Goal: Information Seeking & Learning: Learn about a topic

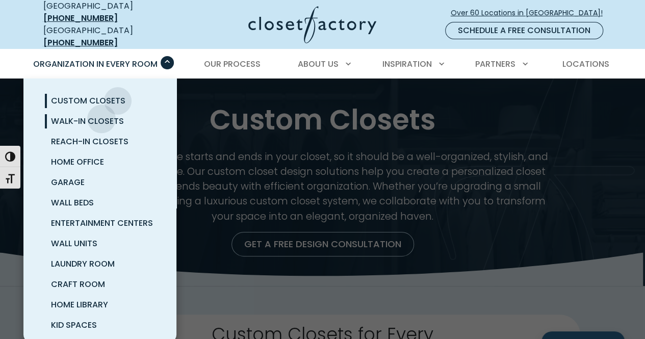
click at [101, 115] on span "Walk-In Closets" at bounding box center [87, 121] width 73 height 12
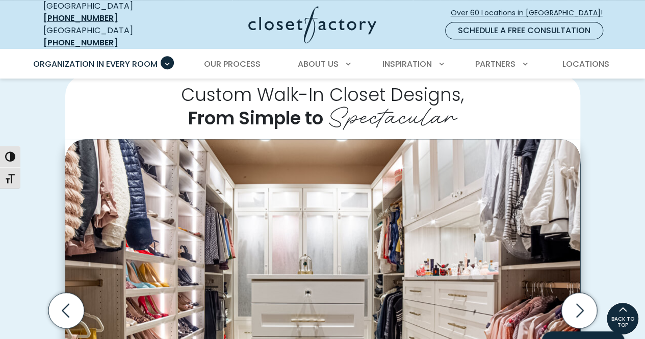
scroll to position [222, 0]
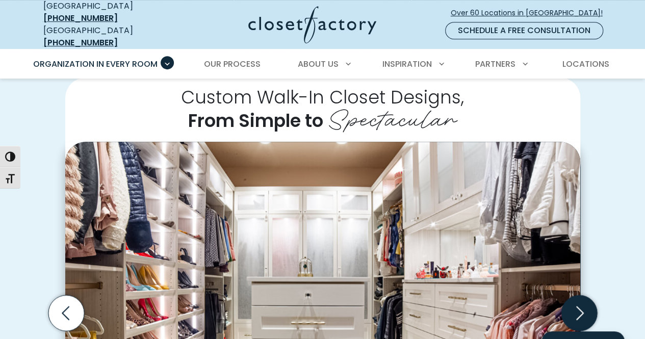
click at [579, 295] on icon "Next slide" at bounding box center [579, 313] width 36 height 36
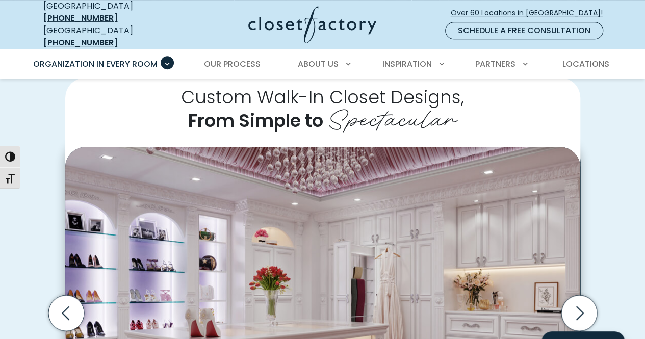
scroll to position [316, 0]
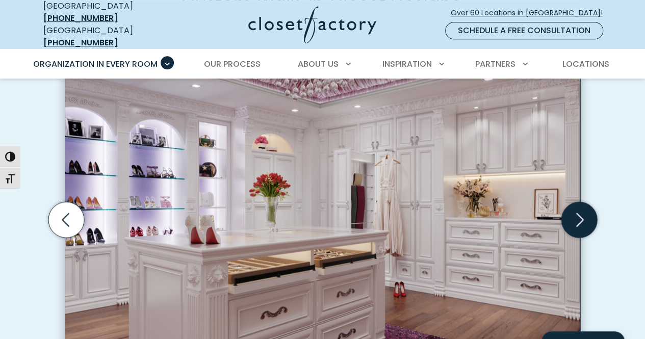
click at [583, 202] on icon "Next slide" at bounding box center [579, 220] width 36 height 36
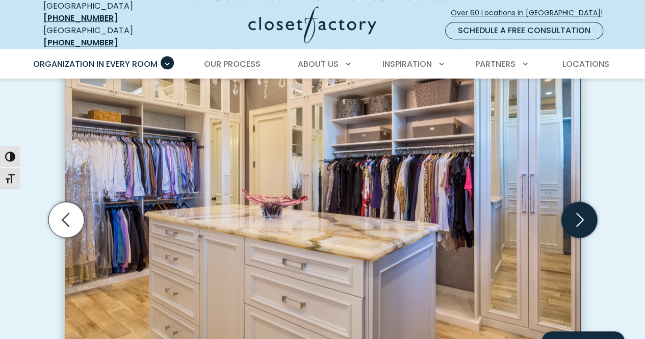
click at [583, 202] on icon "Next slide" at bounding box center [579, 220] width 36 height 36
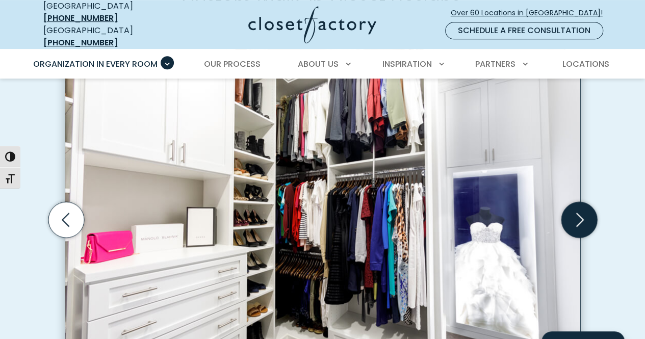
click at [583, 202] on icon "Next slide" at bounding box center [579, 220] width 36 height 36
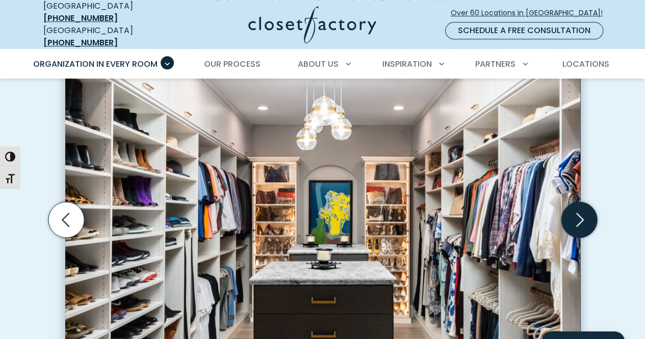
click at [583, 202] on icon "Next slide" at bounding box center [579, 220] width 36 height 36
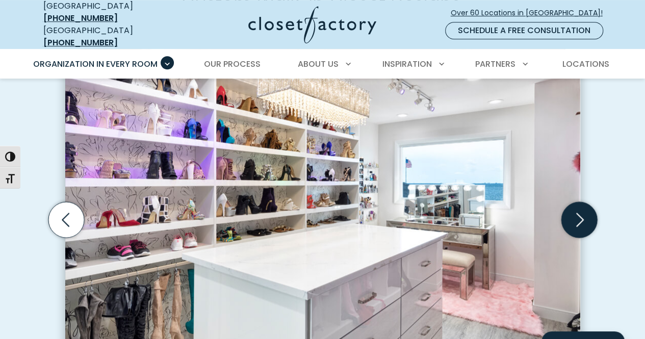
click at [583, 202] on icon "Next slide" at bounding box center [579, 220] width 36 height 36
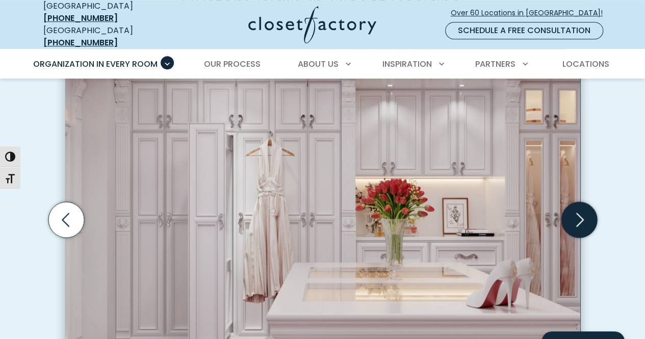
click at [583, 202] on icon "Next slide" at bounding box center [579, 220] width 36 height 36
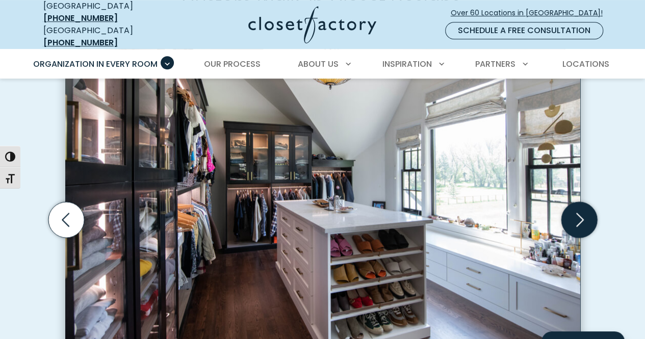
click at [583, 202] on icon "Next slide" at bounding box center [579, 220] width 36 height 36
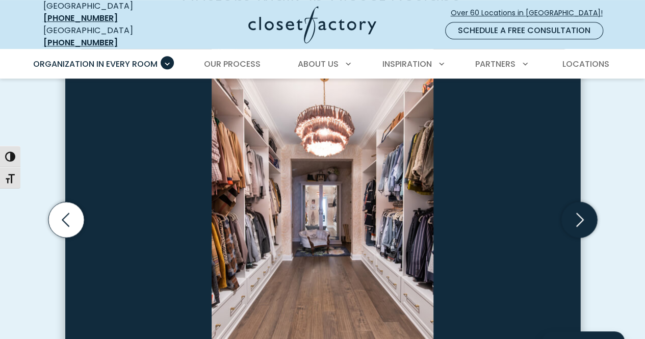
click at [595, 202] on icon "Next slide" at bounding box center [579, 220] width 36 height 36
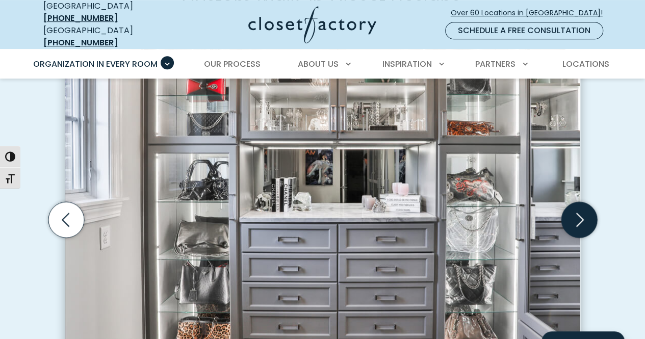
click at [595, 202] on icon "Next slide" at bounding box center [579, 220] width 36 height 36
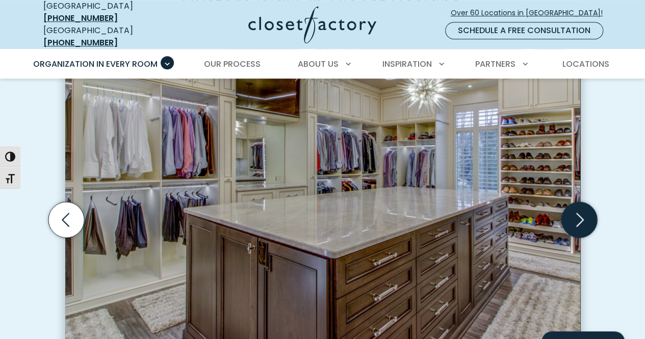
click at [563, 202] on icon "Next slide" at bounding box center [579, 220] width 36 height 36
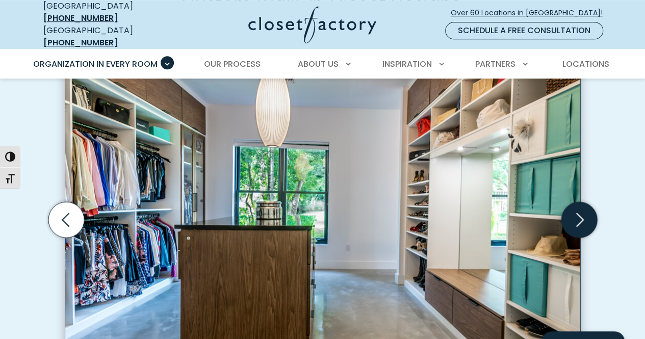
click at [563, 202] on icon "Next slide" at bounding box center [579, 220] width 36 height 36
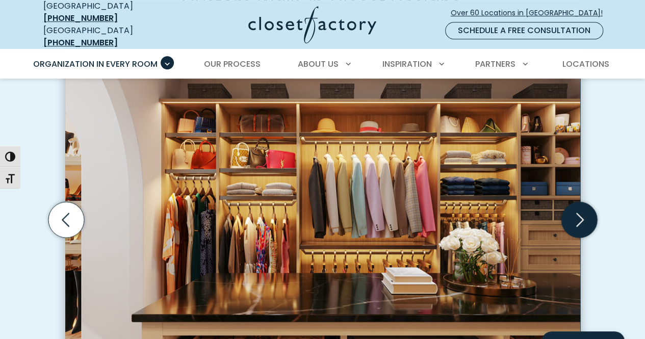
click at [563, 202] on icon "Next slide" at bounding box center [579, 220] width 36 height 36
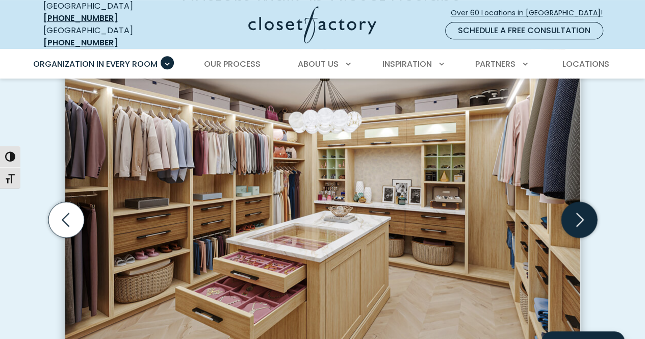
click at [563, 202] on icon "Next slide" at bounding box center [579, 220] width 36 height 36
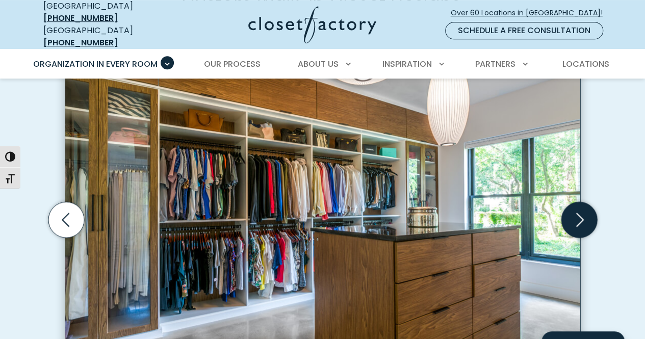
click at [569, 202] on icon "Next slide" at bounding box center [579, 220] width 36 height 36
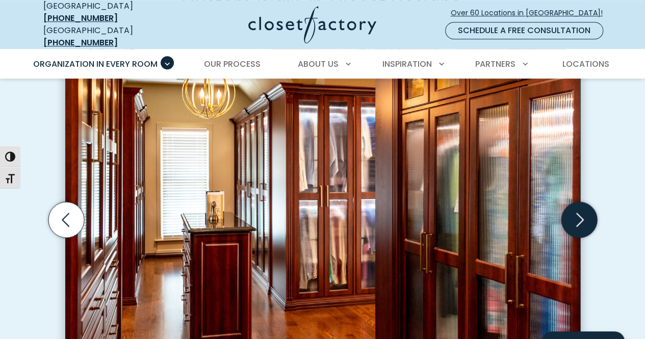
click at [569, 202] on icon "Next slide" at bounding box center [579, 220] width 36 height 36
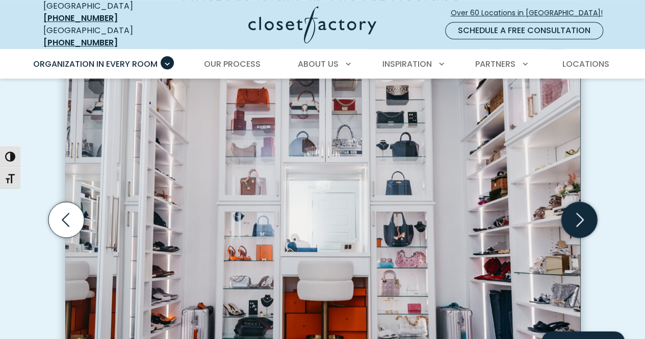
click at [569, 202] on icon "Next slide" at bounding box center [579, 220] width 36 height 36
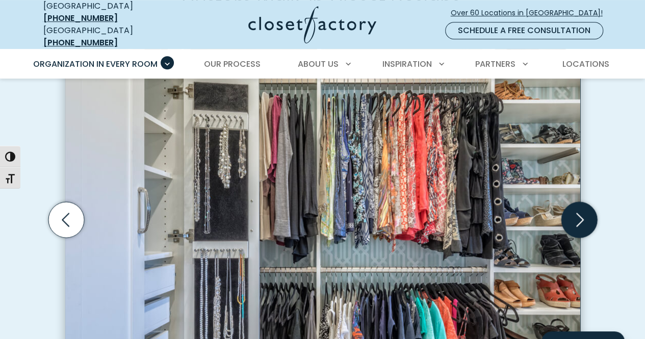
click at [569, 202] on icon "Next slide" at bounding box center [579, 220] width 36 height 36
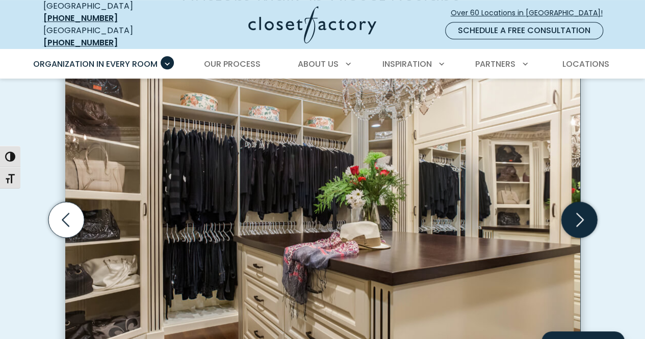
click at [569, 202] on icon "Next slide" at bounding box center [579, 220] width 36 height 36
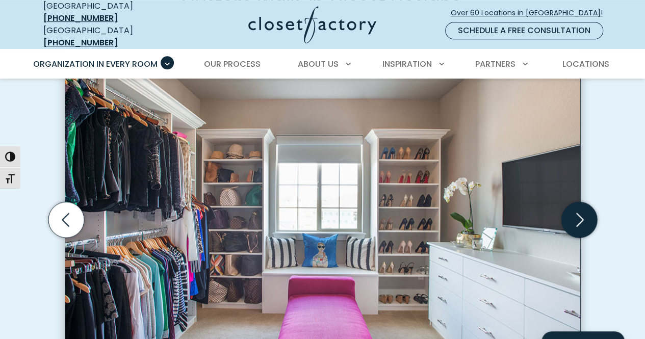
click at [582, 213] on icon "Next slide" at bounding box center [580, 220] width 8 height 14
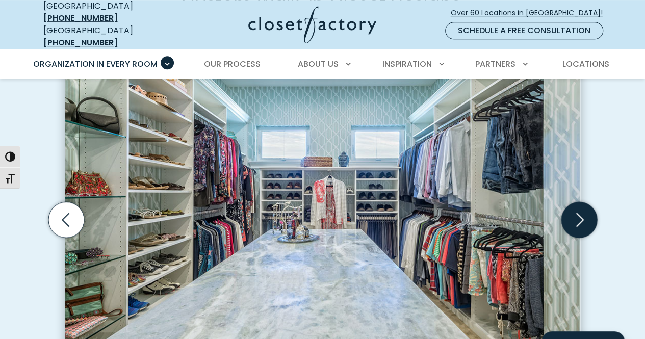
click at [582, 213] on icon "Next slide" at bounding box center [580, 220] width 8 height 14
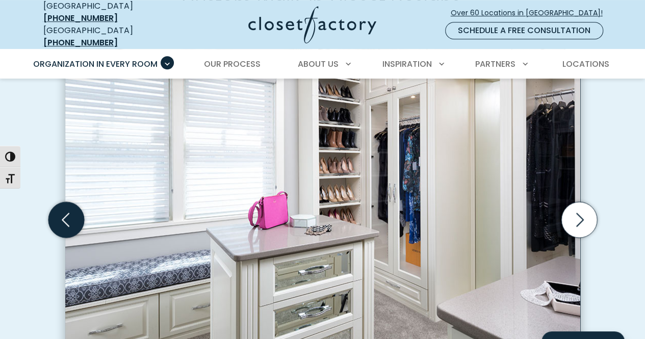
click at [67, 213] on icon "Previous slide" at bounding box center [66, 220] width 8 height 14
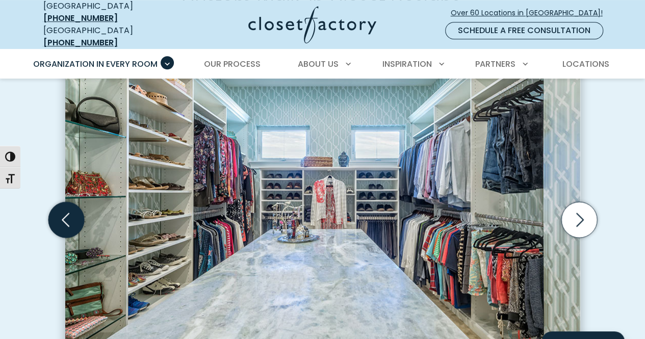
click at [63, 207] on icon "Previous slide" at bounding box center [66, 220] width 36 height 36
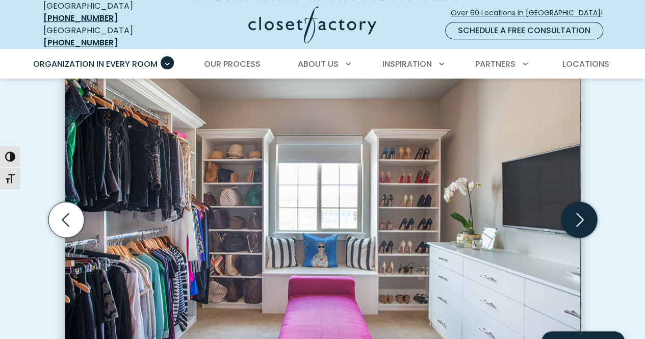
click at [577, 202] on icon "Next slide" at bounding box center [579, 220] width 36 height 36
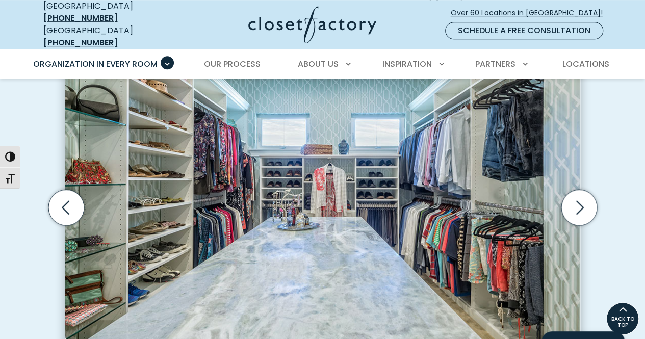
scroll to position [316, 0]
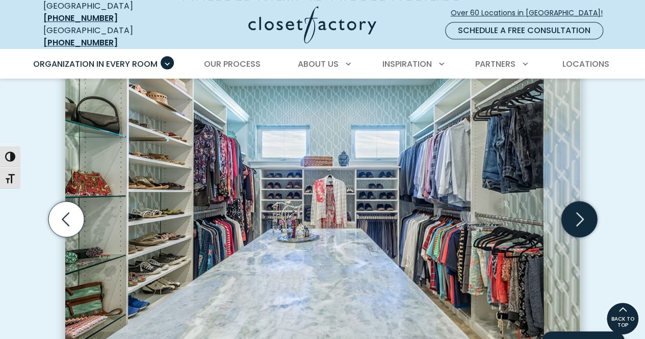
click at [584, 201] on icon "Next slide" at bounding box center [579, 219] width 36 height 36
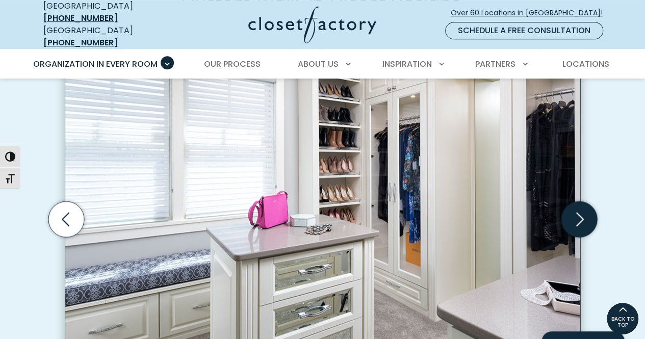
click at [584, 201] on icon "Next slide" at bounding box center [579, 219] width 36 height 36
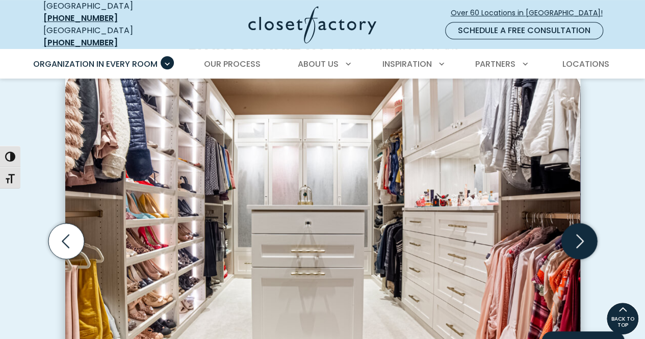
scroll to position [294, 0]
click at [584, 227] on icon "Next slide" at bounding box center [579, 242] width 36 height 36
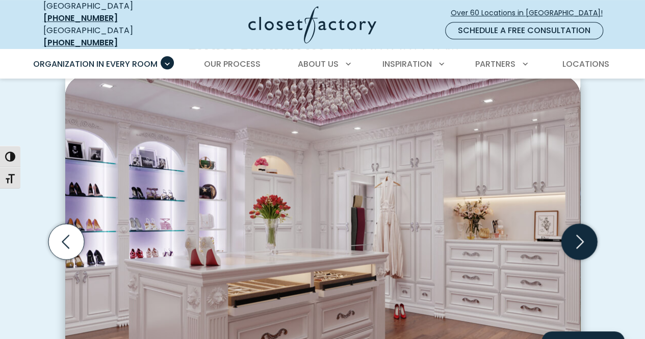
scroll to position [342, 0]
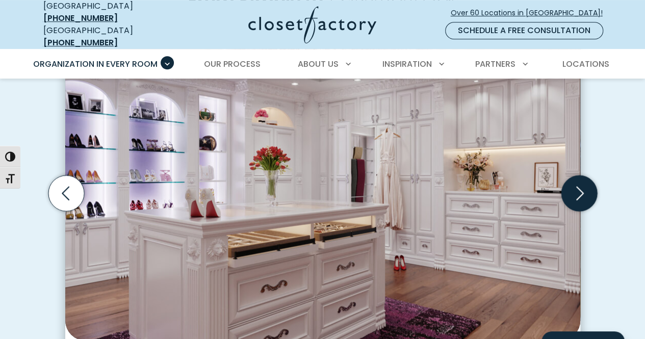
click at [577, 175] on icon "Next slide" at bounding box center [579, 193] width 36 height 36
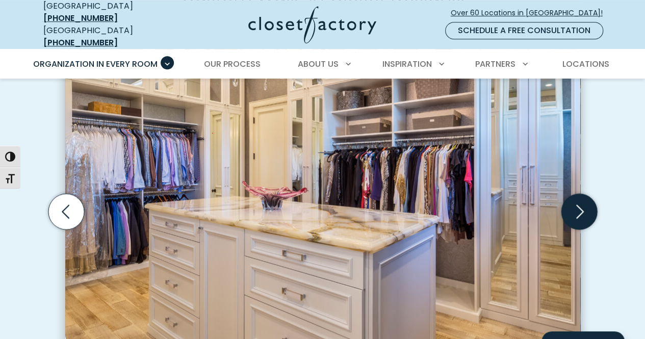
scroll to position [325, 0]
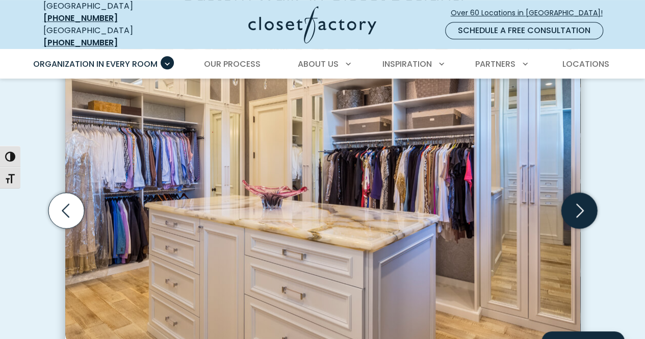
click at [580, 193] on icon "Next slide" at bounding box center [579, 211] width 36 height 36
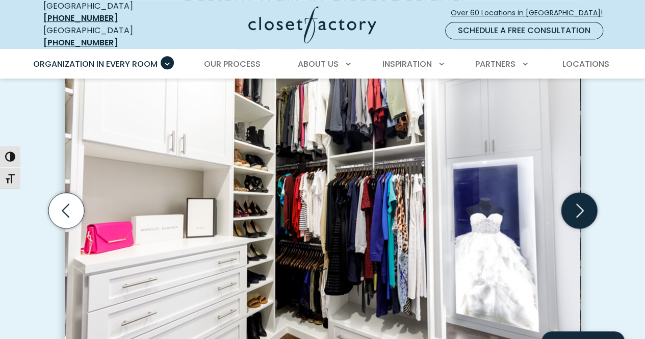
click at [580, 193] on icon "Next slide" at bounding box center [579, 211] width 36 height 36
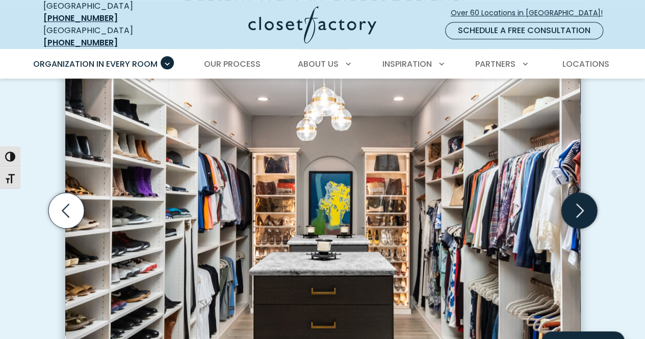
click at [580, 193] on icon "Next slide" at bounding box center [579, 211] width 36 height 36
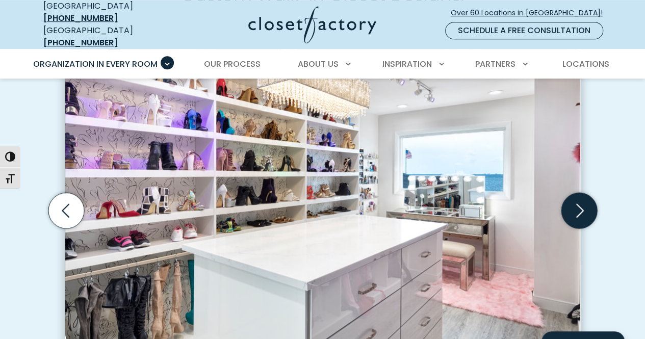
click at [580, 193] on icon "Next slide" at bounding box center [579, 211] width 36 height 36
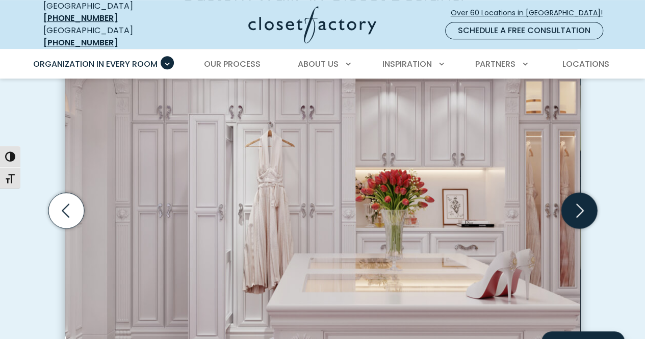
click at [580, 193] on icon "Next slide" at bounding box center [579, 211] width 36 height 36
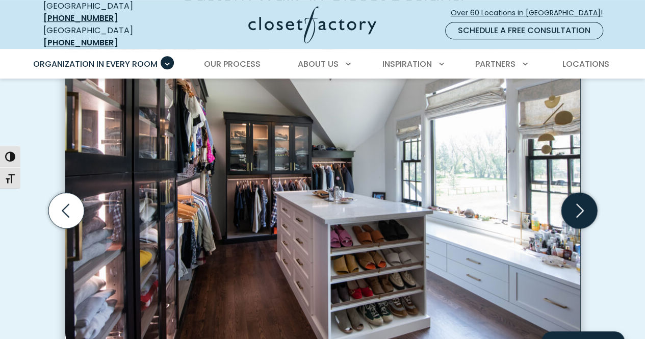
click at [580, 193] on icon "Next slide" at bounding box center [579, 211] width 36 height 36
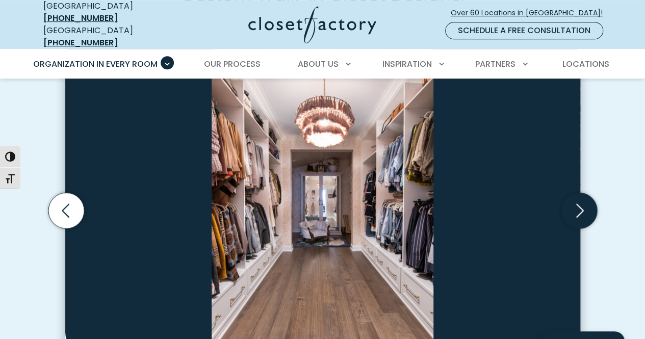
click at [580, 193] on icon "Next slide" at bounding box center [579, 211] width 36 height 36
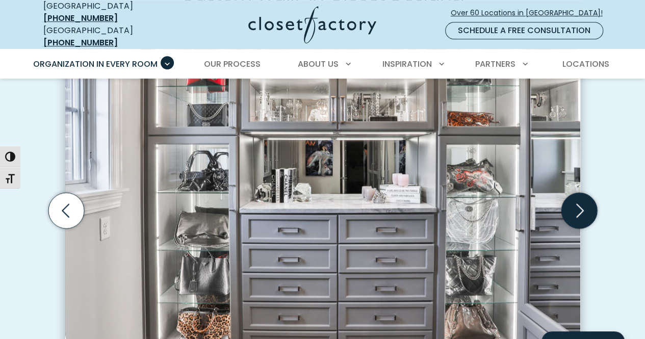
click at [580, 193] on icon "Next slide" at bounding box center [579, 211] width 36 height 36
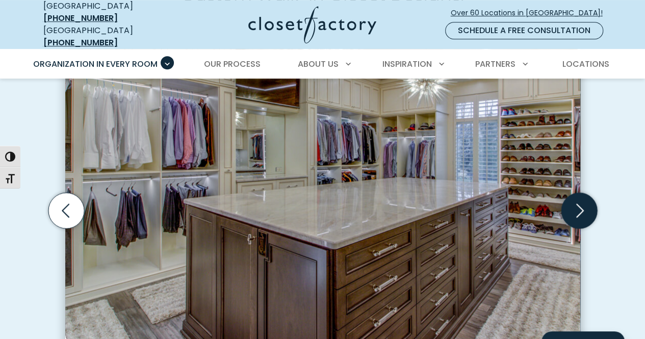
click at [580, 193] on icon "Next slide" at bounding box center [579, 211] width 36 height 36
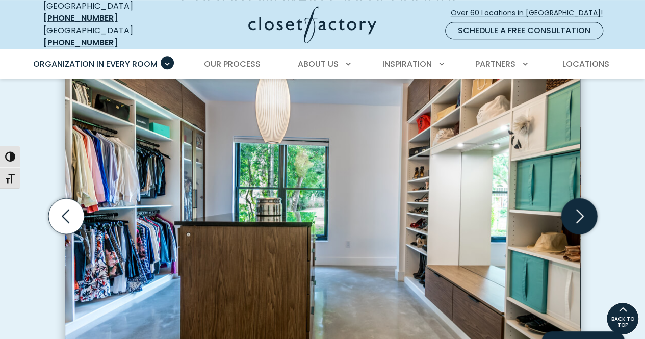
scroll to position [319, 0]
click at [578, 199] on icon "Next slide" at bounding box center [579, 217] width 36 height 36
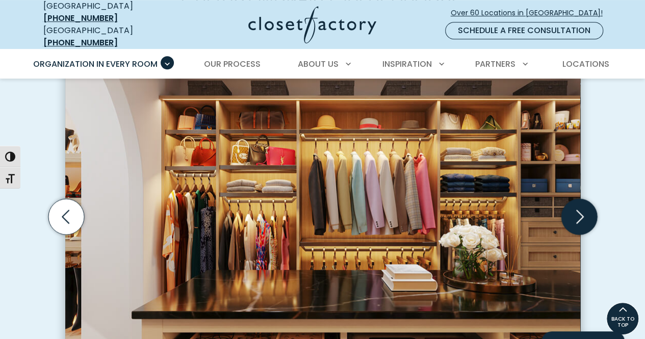
click at [578, 199] on icon "Next slide" at bounding box center [579, 217] width 36 height 36
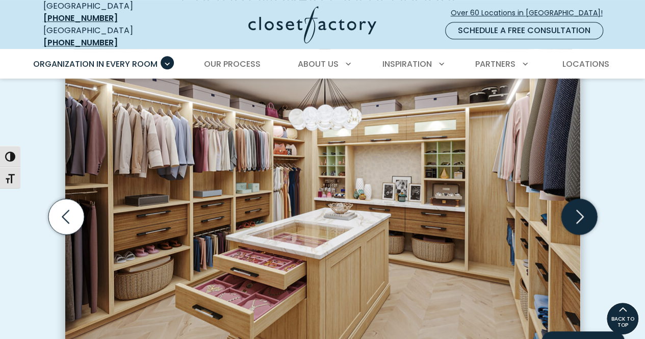
click at [578, 199] on icon "Next slide" at bounding box center [579, 217] width 36 height 36
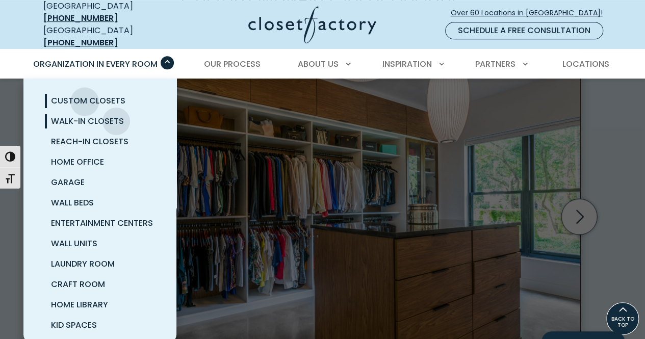
click at [85, 95] on span "Custom Closets" at bounding box center [88, 101] width 74 height 12
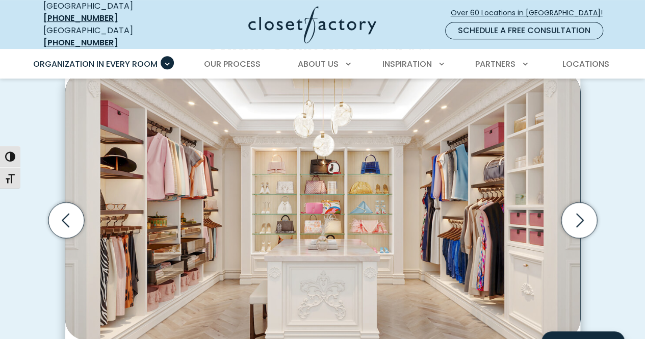
scroll to position [310, 0]
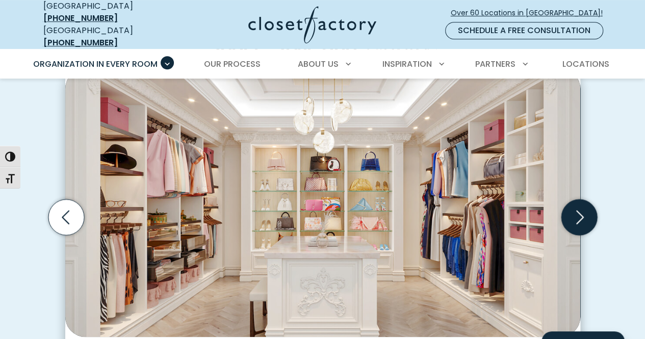
click at [580, 210] on icon "Next slide" at bounding box center [579, 217] width 36 height 36
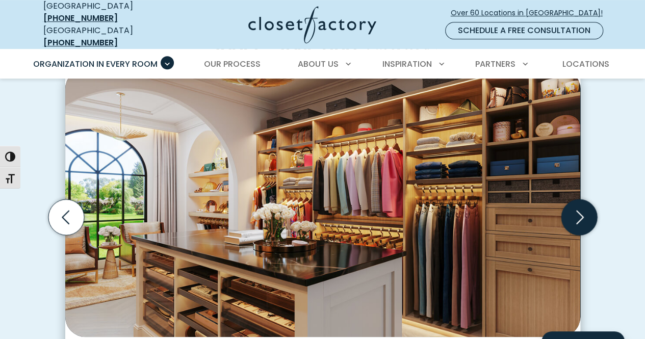
click at [580, 210] on icon "Next slide" at bounding box center [579, 217] width 36 height 36
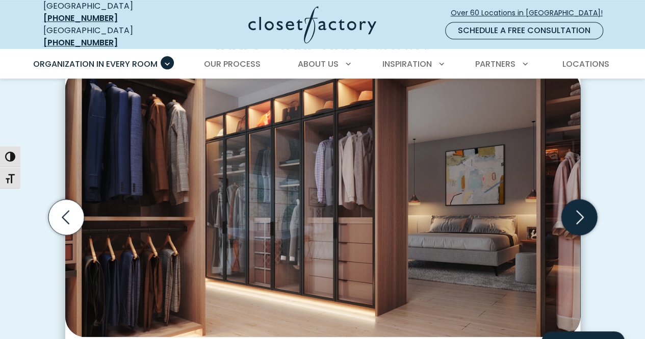
click at [580, 210] on icon "Next slide" at bounding box center [579, 217] width 36 height 36
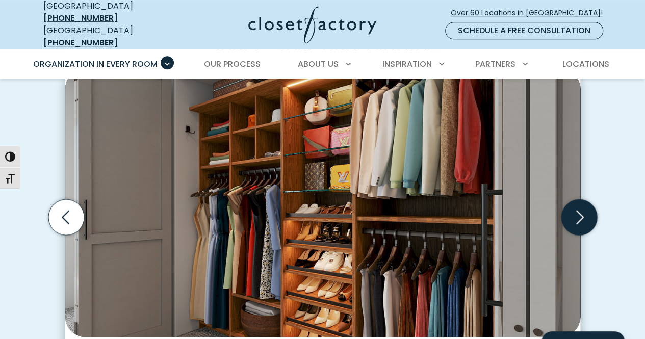
click at [580, 210] on icon "Next slide" at bounding box center [579, 217] width 36 height 36
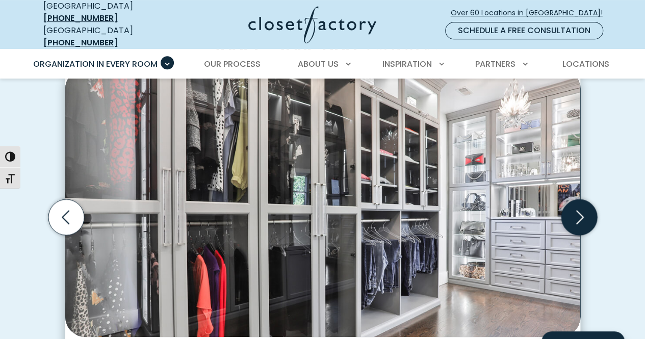
click at [580, 210] on icon "Next slide" at bounding box center [579, 217] width 36 height 36
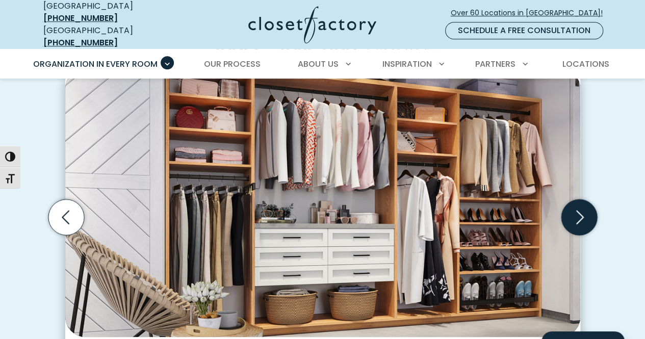
click at [580, 210] on icon "Next slide" at bounding box center [579, 217] width 36 height 36
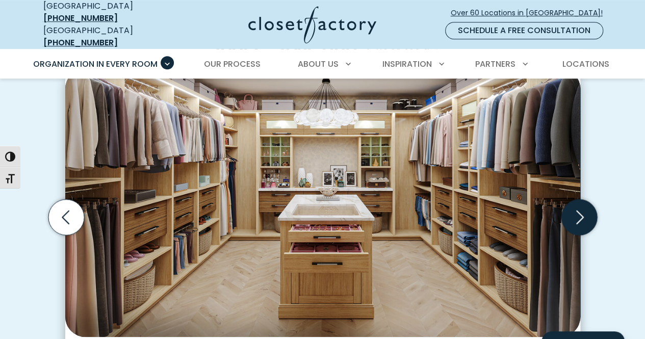
click at [580, 210] on icon "Next slide" at bounding box center [579, 217] width 36 height 36
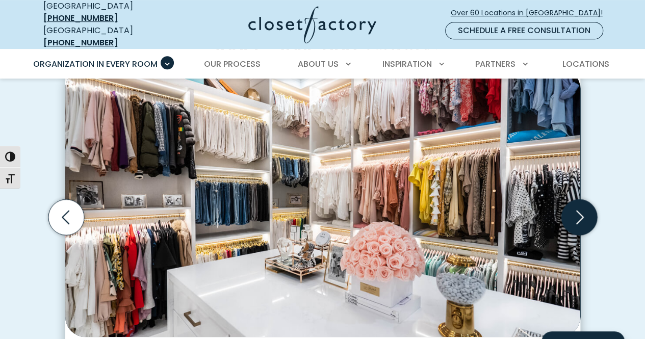
click at [580, 210] on icon "Next slide" at bounding box center [579, 217] width 36 height 36
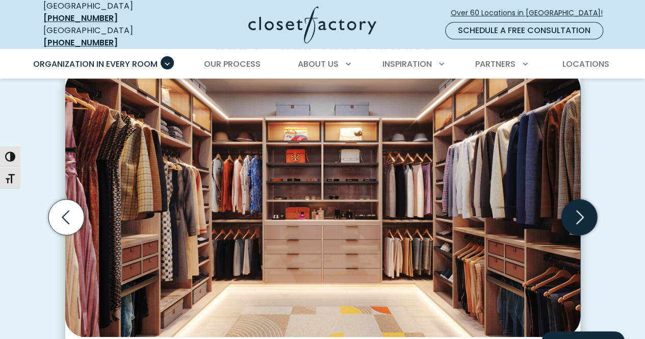
click at [580, 210] on icon "Next slide" at bounding box center [579, 217] width 36 height 36
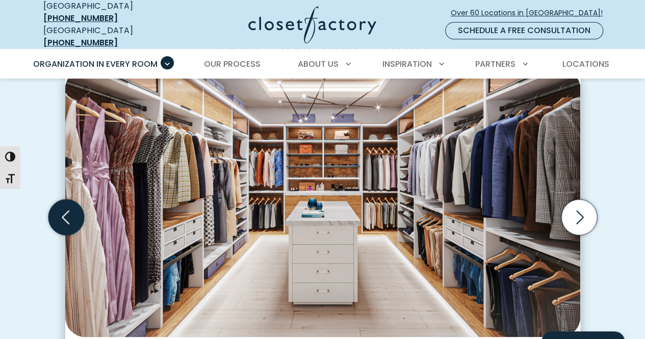
click at [62, 211] on icon "Previous slide" at bounding box center [66, 217] width 8 height 14
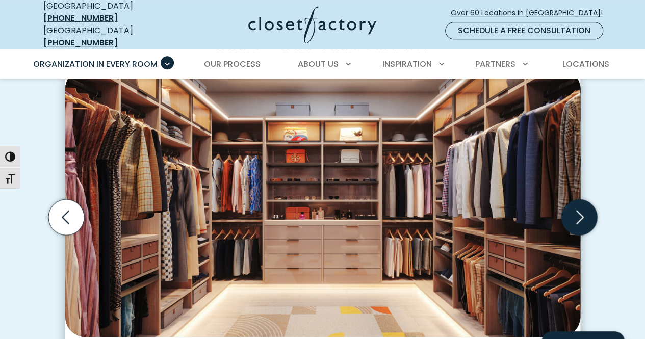
click at [584, 218] on icon "Next slide" at bounding box center [579, 217] width 36 height 36
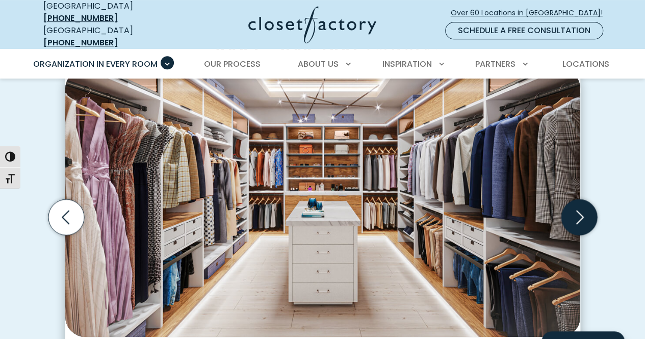
click at [584, 218] on icon "Next slide" at bounding box center [579, 217] width 36 height 36
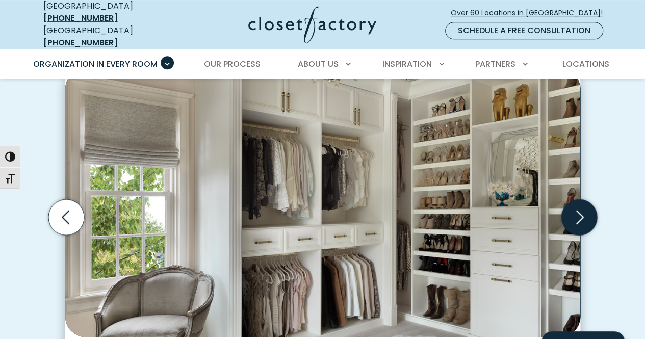
click at [584, 218] on icon "Next slide" at bounding box center [579, 217] width 36 height 36
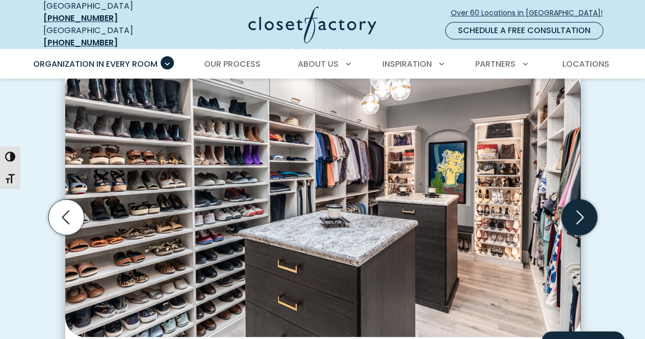
click at [584, 218] on icon "Next slide" at bounding box center [579, 217] width 36 height 36
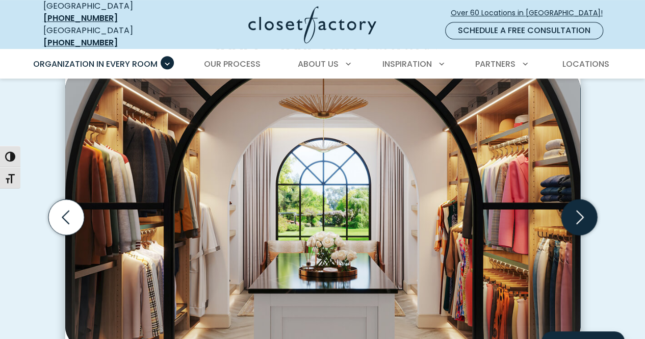
click at [584, 218] on icon "Next slide" at bounding box center [579, 217] width 36 height 36
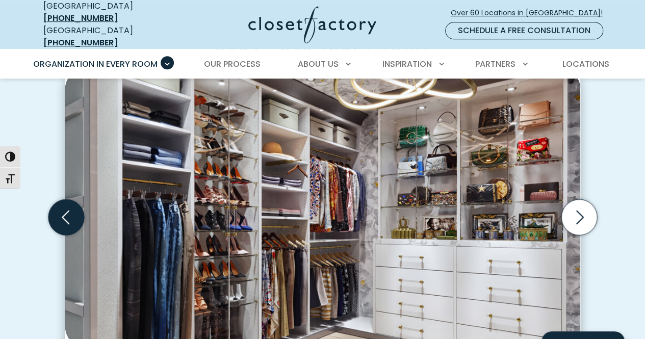
click at [59, 225] on icon "Previous slide" at bounding box center [66, 217] width 36 height 36
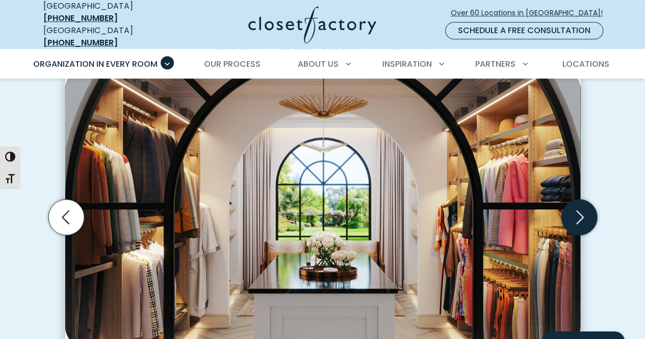
click at [584, 207] on icon "Next slide" at bounding box center [579, 217] width 36 height 36
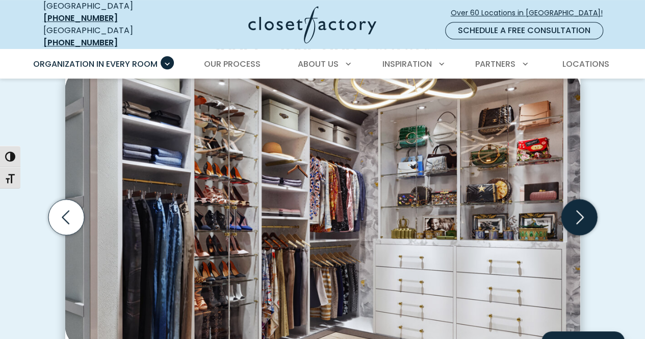
click at [582, 215] on icon "Next slide" at bounding box center [579, 217] width 36 height 36
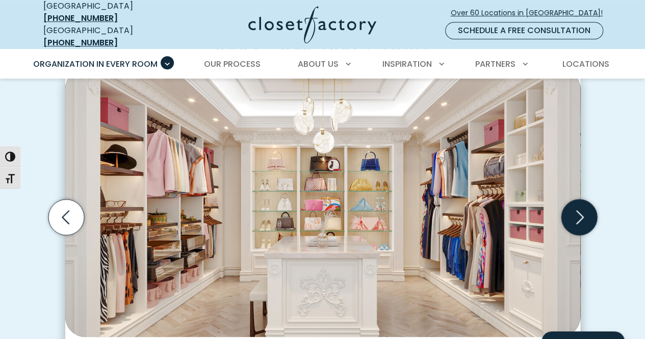
click at [577, 219] on icon "Next slide" at bounding box center [579, 217] width 36 height 36
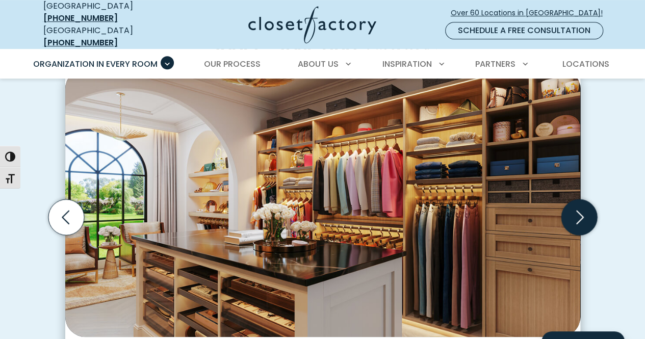
click at [577, 210] on icon "Next slide" at bounding box center [580, 217] width 8 height 14
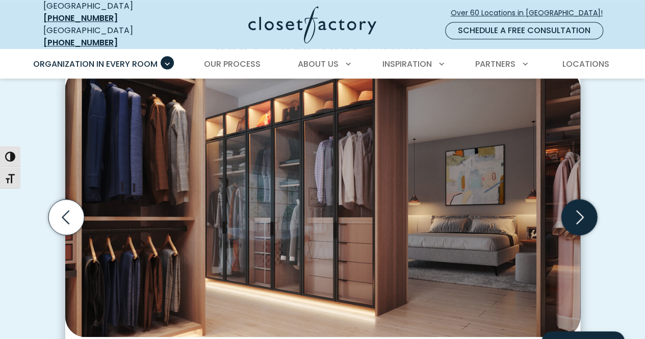
click at [577, 210] on icon "Next slide" at bounding box center [580, 217] width 8 height 14
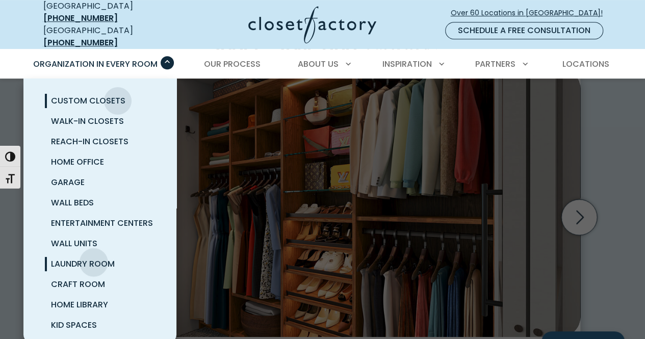
click at [92, 258] on span "Laundry Room" at bounding box center [83, 264] width 64 height 12
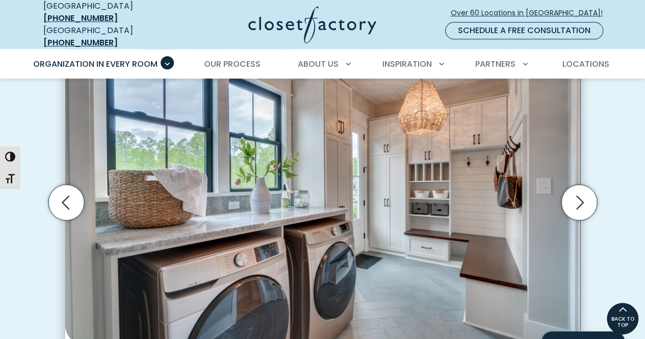
scroll to position [319, 0]
click at [579, 192] on icon "Next slide" at bounding box center [579, 203] width 36 height 36
